Goal: Task Accomplishment & Management: Complete application form

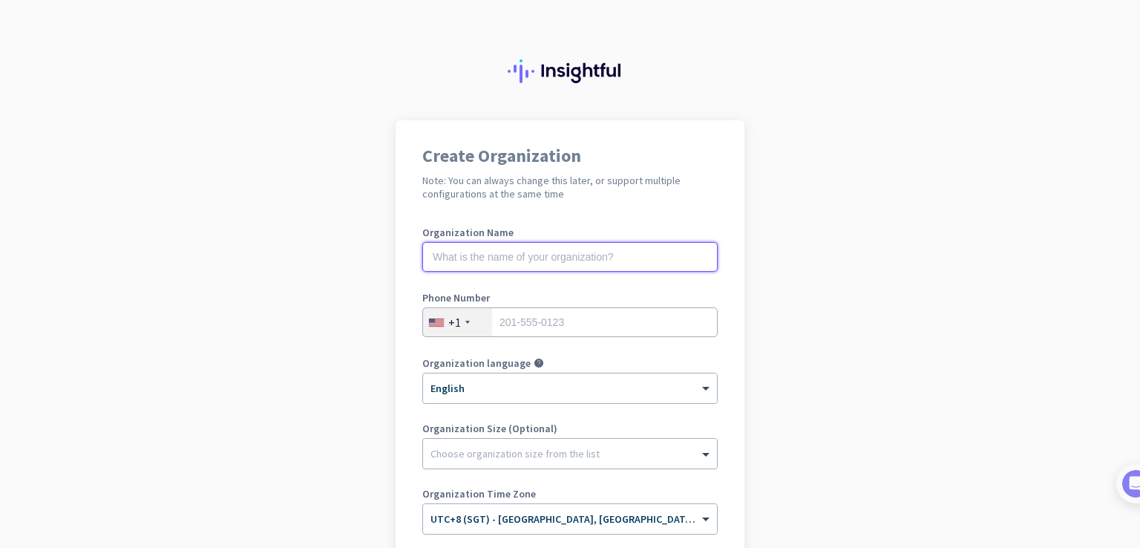
click at [520, 255] on input "text" at bounding box center [569, 257] width 295 height 30
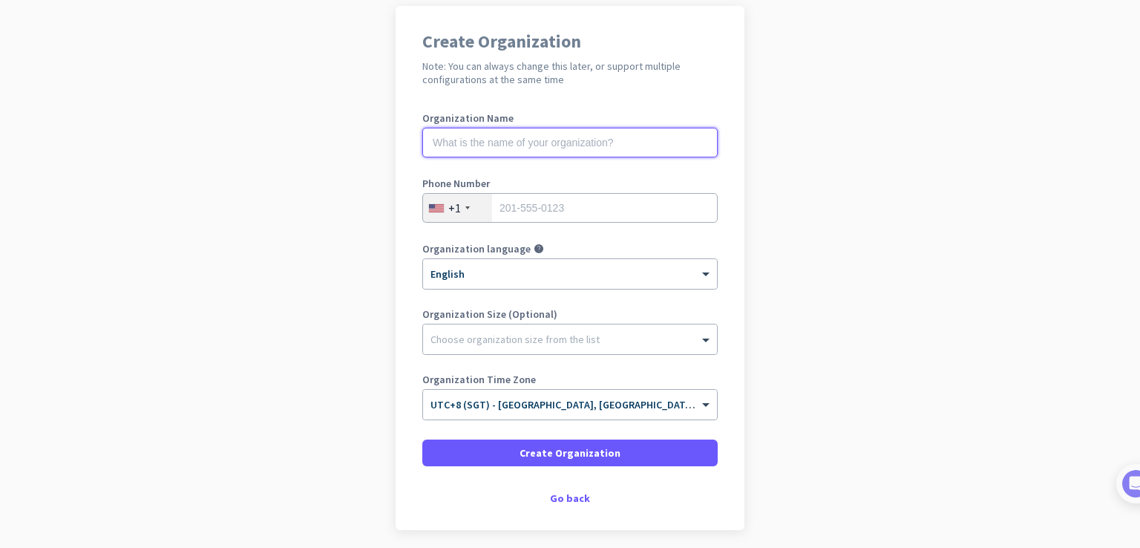
scroll to position [171, 0]
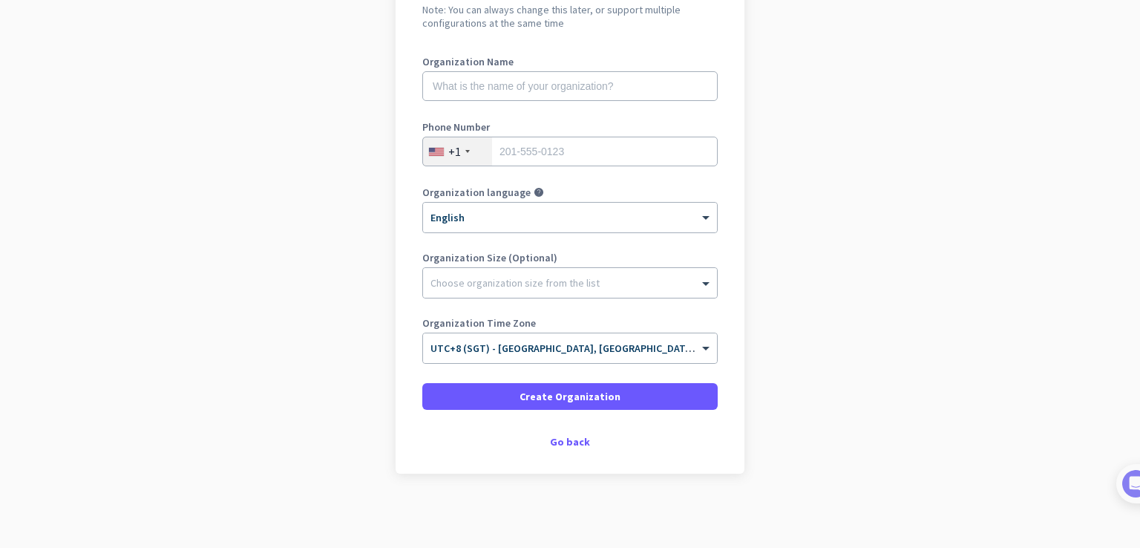
click at [567, 453] on div "Create Organization Note: You can always change this later, or support multiple…" at bounding box center [569, 212] width 349 height 524
click at [570, 446] on div "Go back" at bounding box center [569, 441] width 295 height 10
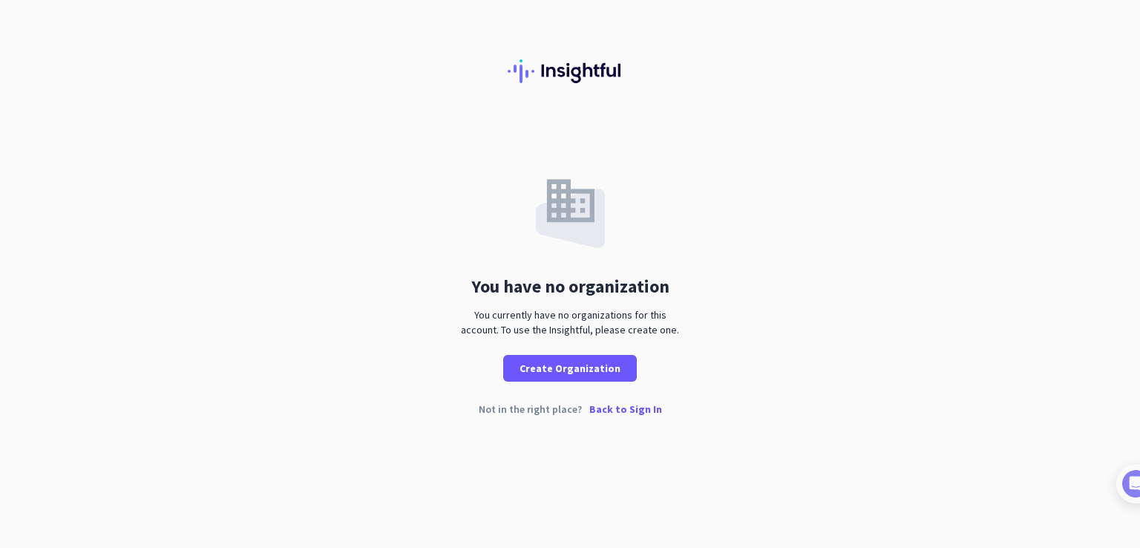
click at [733, 282] on div "You have no organization You currently have no organizations for this account. …" at bounding box center [570, 250] width 1140 height 261
drag, startPoint x: 490, startPoint y: 315, endPoint x: 694, endPoint y: 314, distance: 204.8
click at [694, 314] on div "You have no organization You currently have no organizations for this account. …" at bounding box center [570, 250] width 1140 height 261
click at [680, 333] on div "You currently have no organizations for this account. To use the Insightful, pl…" at bounding box center [570, 322] width 230 height 30
drag, startPoint x: 623, startPoint y: 324, endPoint x: 679, endPoint y: 324, distance: 55.6
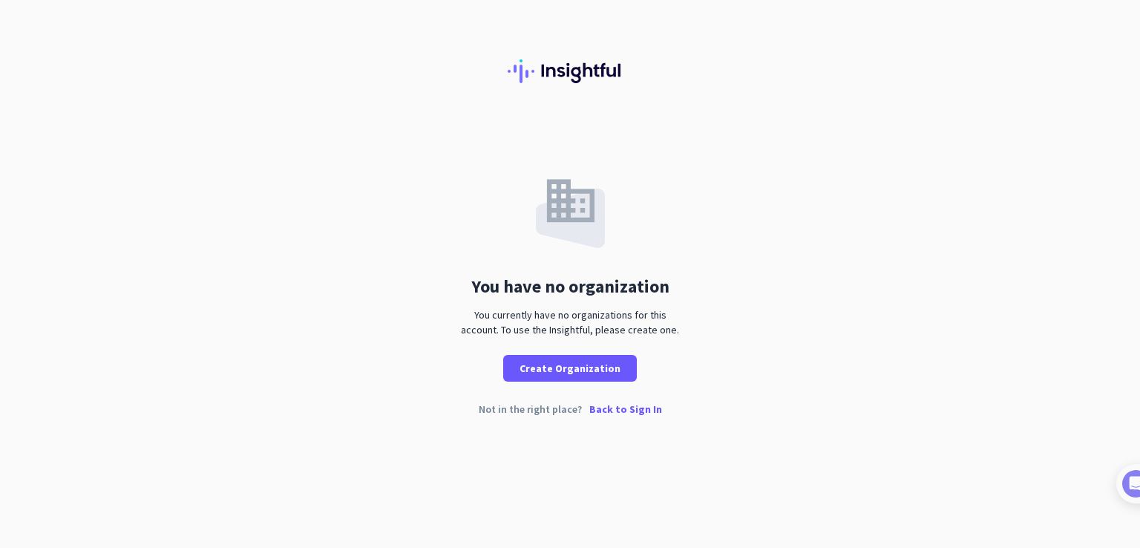
click at [679, 324] on div "You currently have no organizations for this account. To use the Insightful, pl…" at bounding box center [570, 322] width 230 height 30
click at [642, 408] on p "Back to Sign In" at bounding box center [625, 409] width 73 height 10
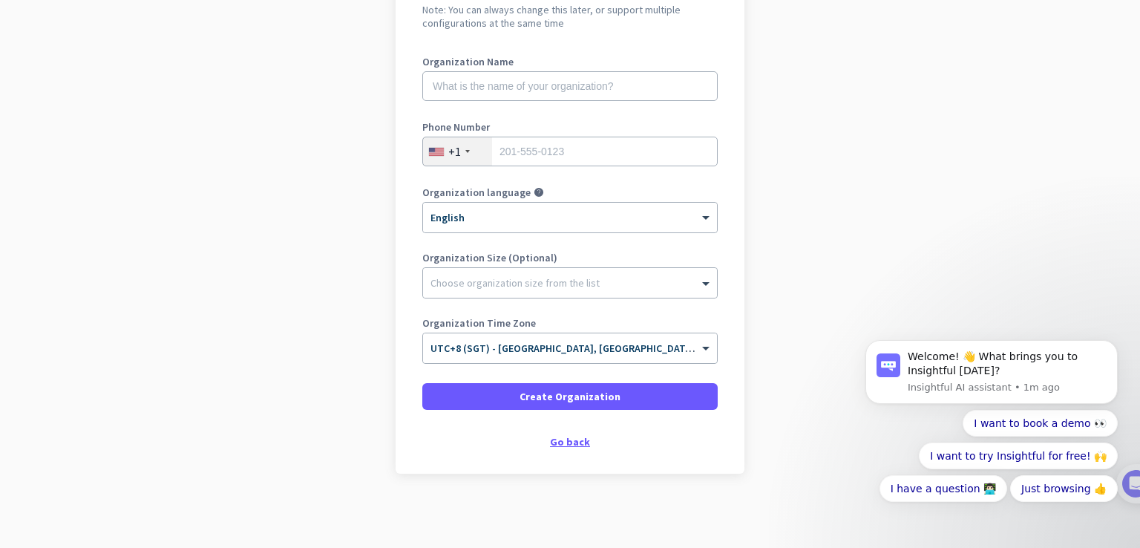
click at [571, 444] on div "Go back" at bounding box center [569, 441] width 295 height 10
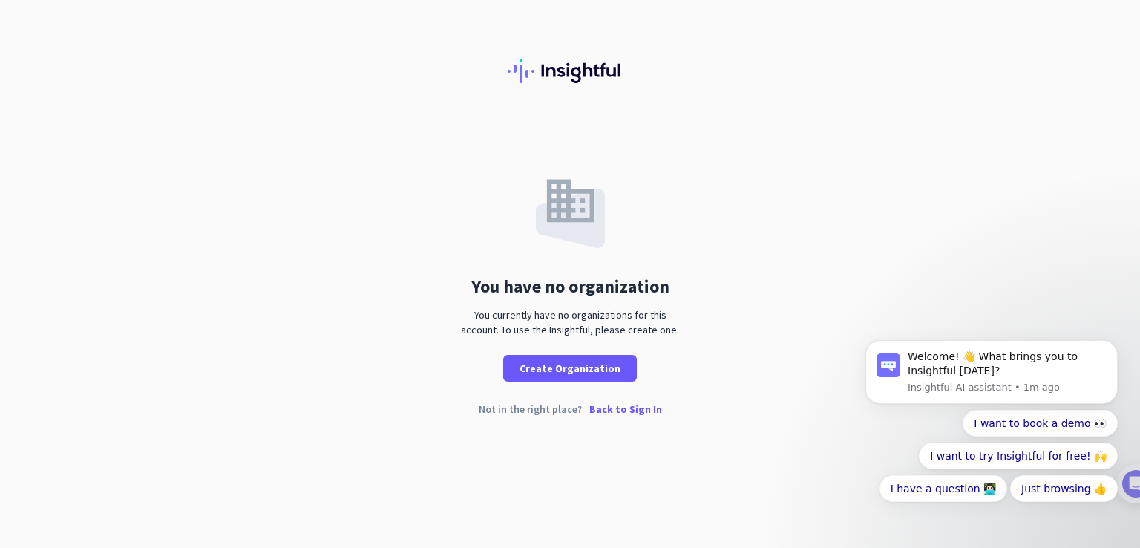
click at [646, 410] on p "Back to Sign In" at bounding box center [625, 409] width 73 height 10
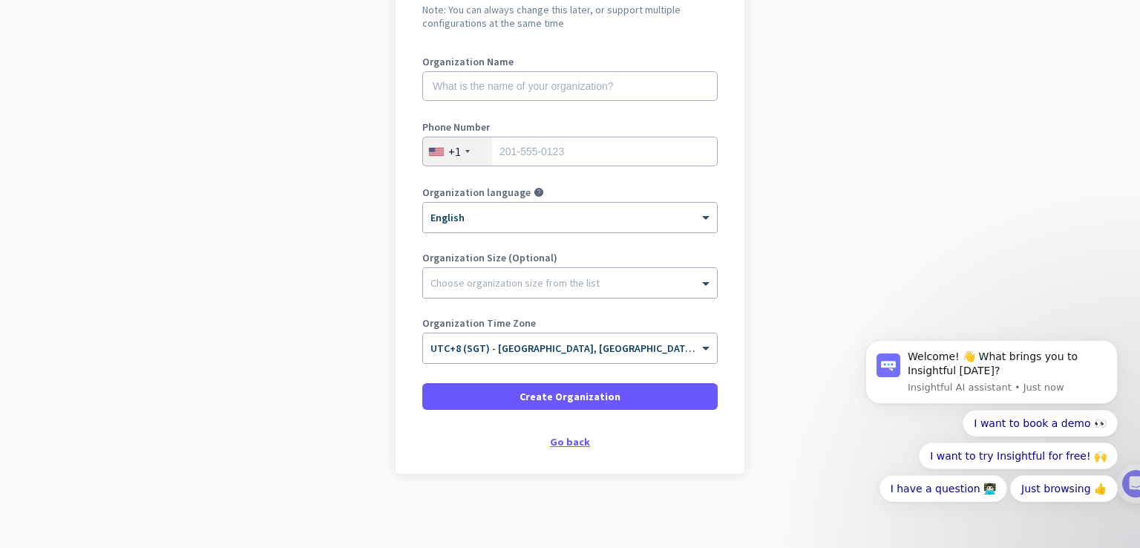
click at [560, 443] on div "Go back" at bounding box center [569, 441] width 295 height 10
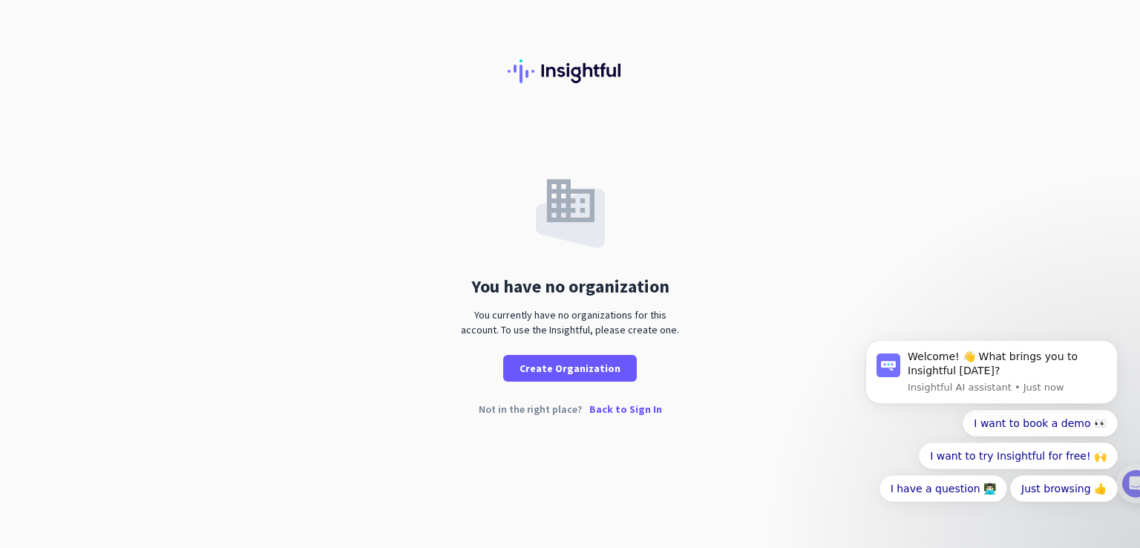
click at [644, 408] on p "Back to Sign In" at bounding box center [625, 409] width 73 height 10
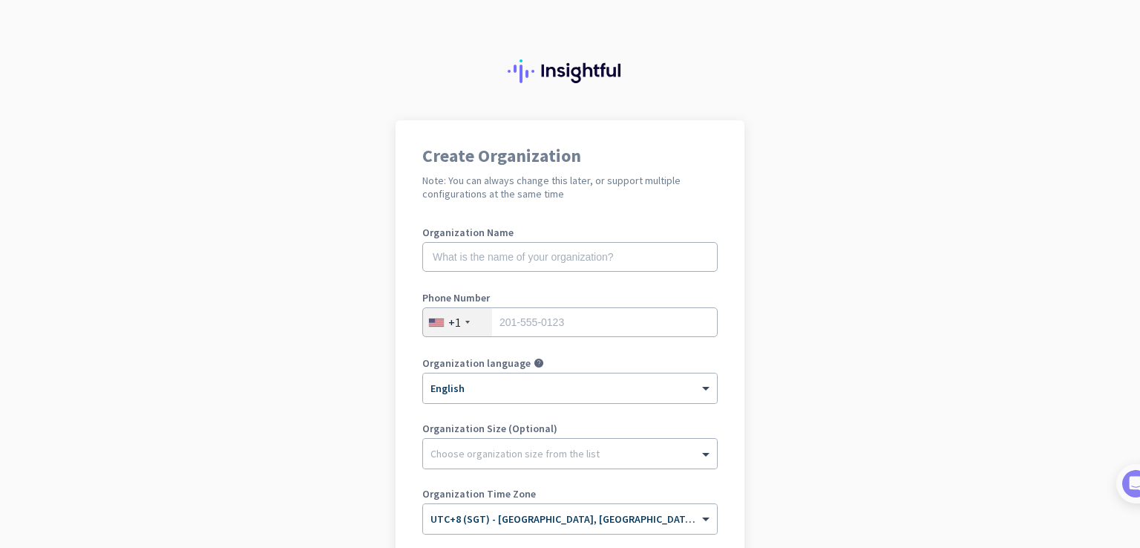
scroll to position [215, 0]
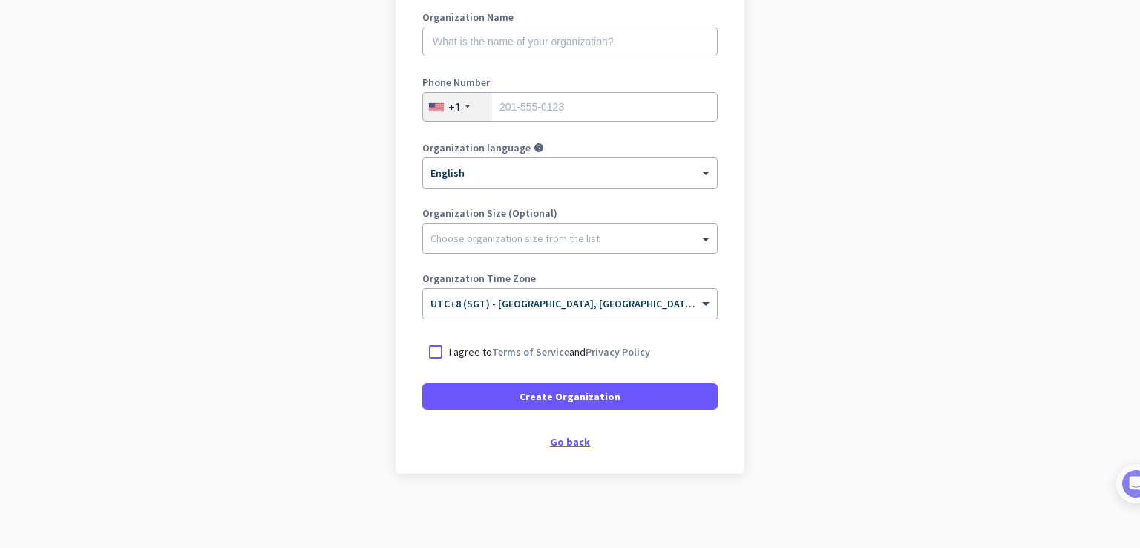
click at [561, 440] on div "Go back" at bounding box center [569, 441] width 295 height 10
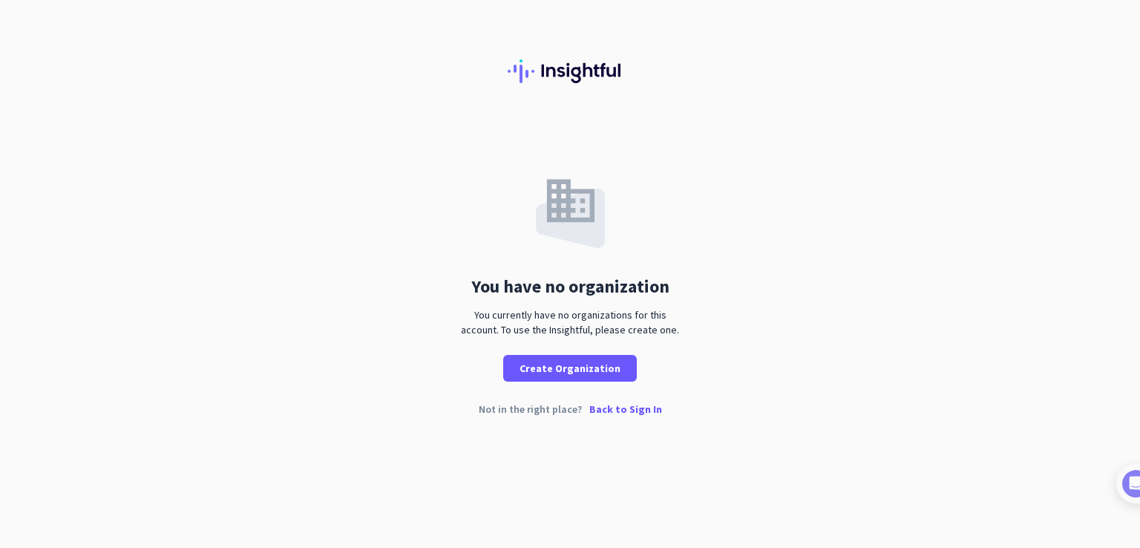
click at [644, 409] on p "Back to Sign In" at bounding box center [625, 409] width 73 height 10
